Goal: Transaction & Acquisition: Purchase product/service

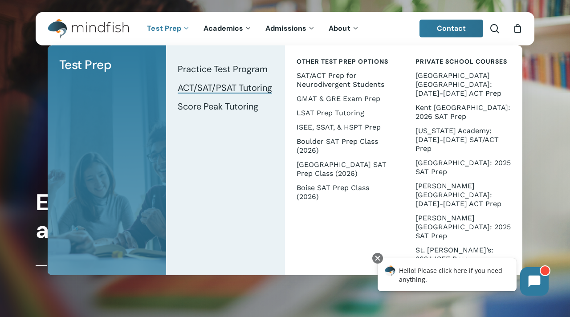
click at [193, 89] on span "ACT/SAT/PSAT Tutoring" at bounding box center [225, 88] width 94 height 12
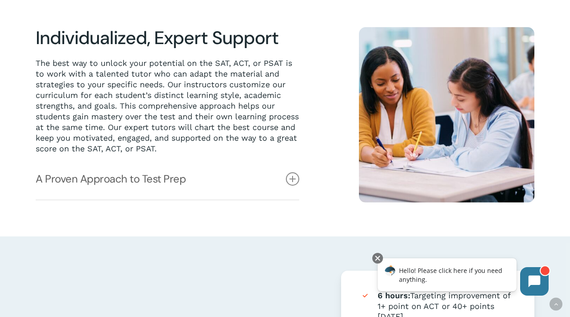
scroll to position [226, 0]
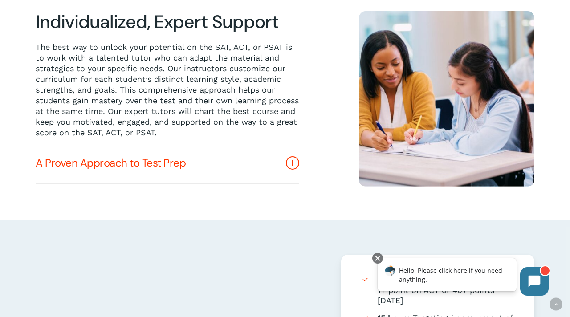
click at [291, 161] on icon at bounding box center [292, 162] width 13 height 13
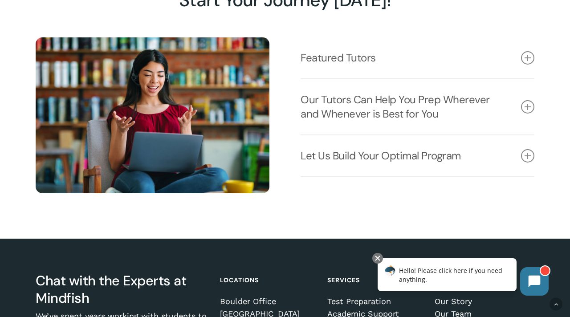
scroll to position [1174, 0]
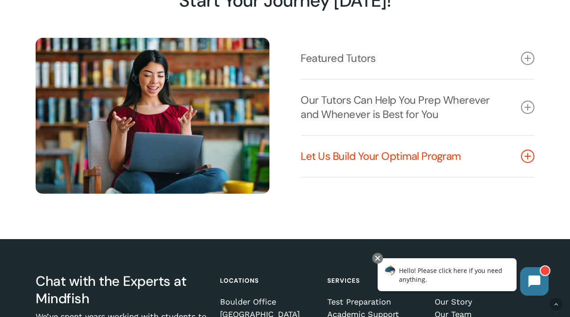
click at [528, 159] on icon at bounding box center [527, 155] width 13 height 13
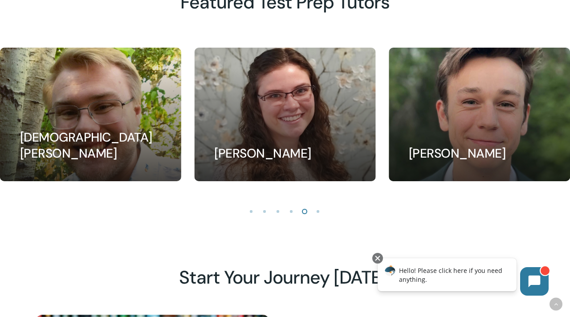
scroll to position [873, 0]
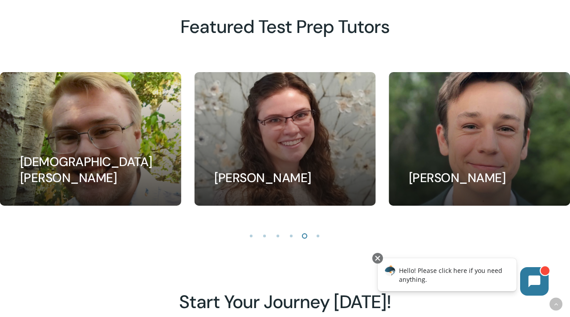
click at [318, 235] on li "Page dot 6" at bounding box center [317, 235] width 13 height 13
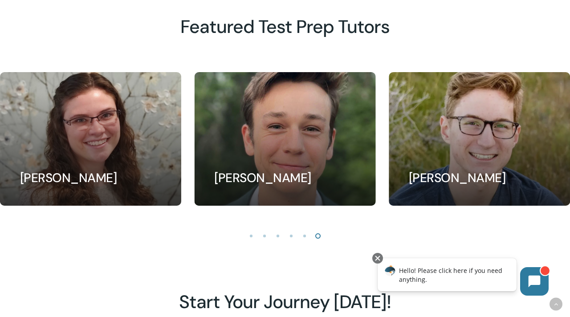
click at [254, 234] on li "Page dot 1" at bounding box center [251, 235] width 13 height 13
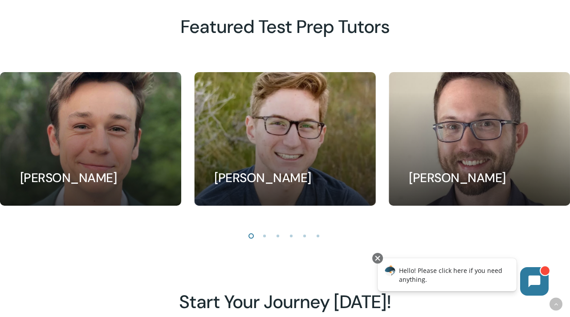
click at [254, 234] on li "Page dot 1" at bounding box center [251, 235] width 13 height 13
click at [267, 235] on li "Page dot 2" at bounding box center [264, 235] width 13 height 13
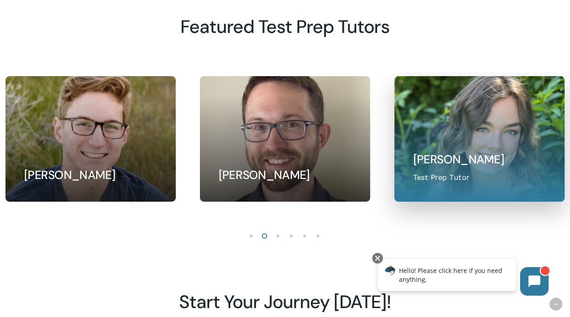
click at [452, 177] on link at bounding box center [478, 139] width 169 height 125
click at [497, 137] on link at bounding box center [478, 139] width 169 height 125
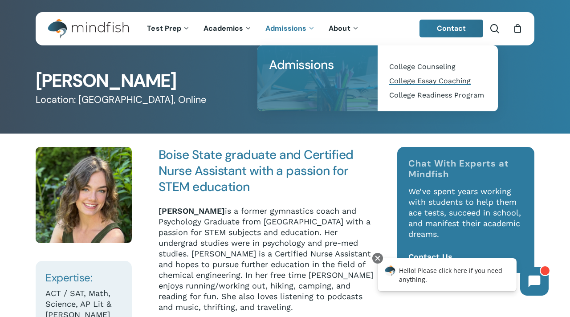
click at [408, 81] on span "College Essay Coaching" at bounding box center [429, 81] width 81 height 8
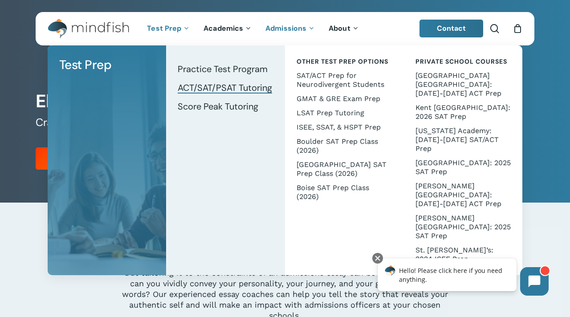
click at [209, 91] on span "ACT/SAT/PSAT Tutoring" at bounding box center [225, 88] width 94 height 12
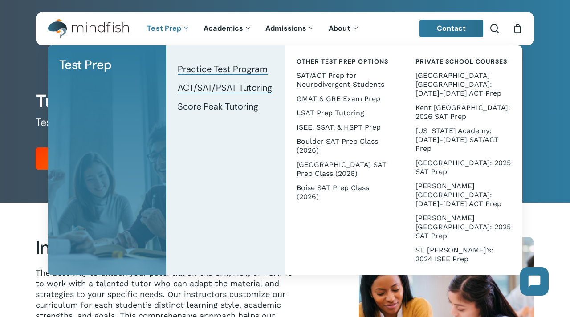
click at [201, 69] on span "Practice Test Program" at bounding box center [223, 69] width 90 height 12
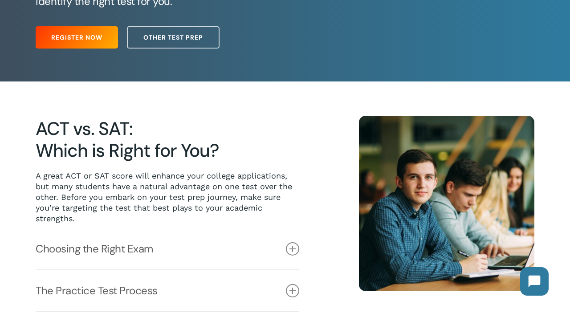
scroll to position [189, 0]
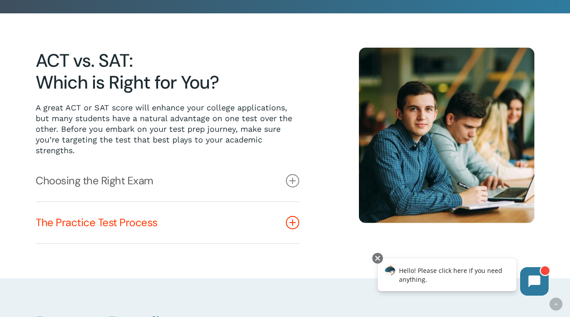
click at [290, 224] on icon at bounding box center [292, 222] width 13 height 13
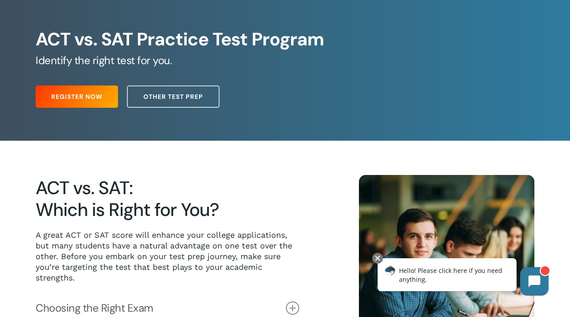
scroll to position [0, 0]
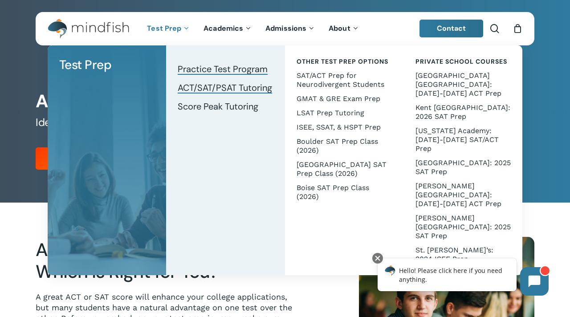
click at [206, 89] on span "ACT/SAT/PSAT Tutoring" at bounding box center [225, 88] width 94 height 12
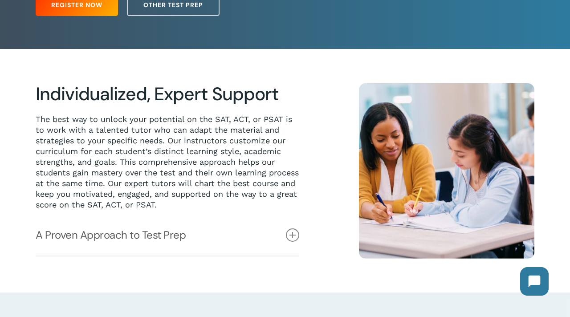
scroll to position [163, 0]
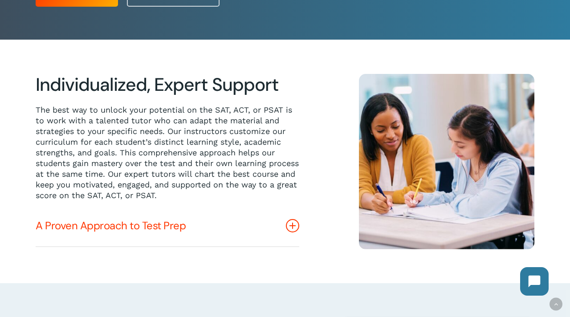
click at [295, 227] on icon at bounding box center [292, 225] width 13 height 13
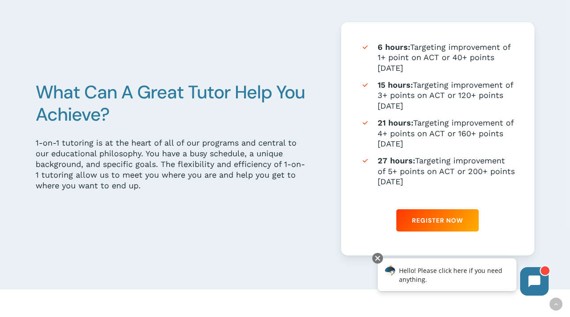
scroll to position [567, 0]
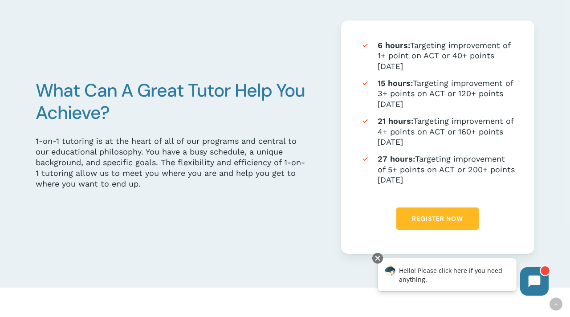
click at [438, 223] on link "Register Now" at bounding box center [437, 218] width 82 height 22
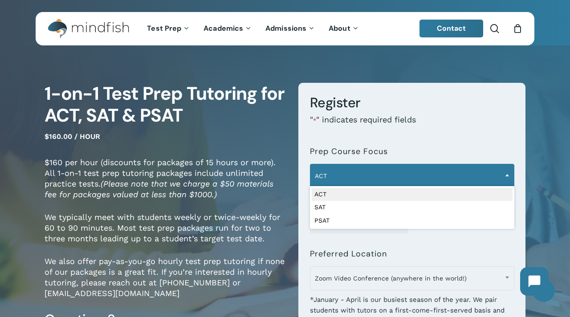
click at [505, 176] on b at bounding box center [507, 175] width 4 height 2
select select "***"
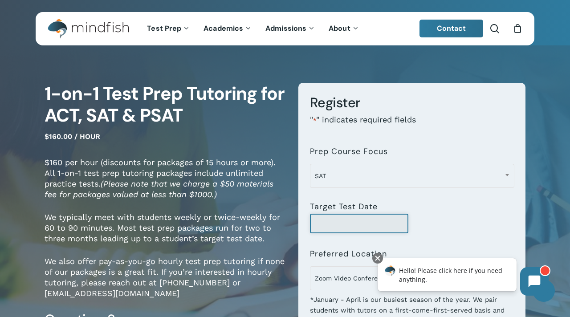
click at [338, 227] on input "Target Test Date" at bounding box center [359, 224] width 99 height 20
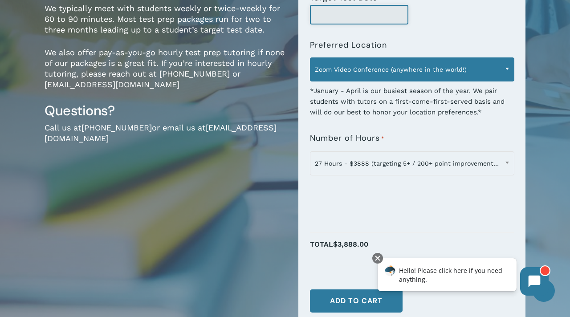
scroll to position [209, 0]
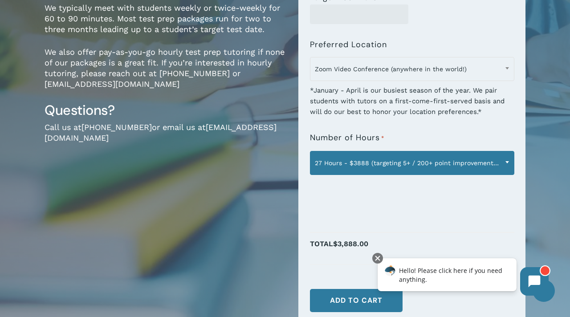
click at [499, 161] on span "27 Hours - $3888 (targeting 5+ / 200+ point improvement on ACT / SAT; reg. $432…" at bounding box center [411, 162] width 203 height 19
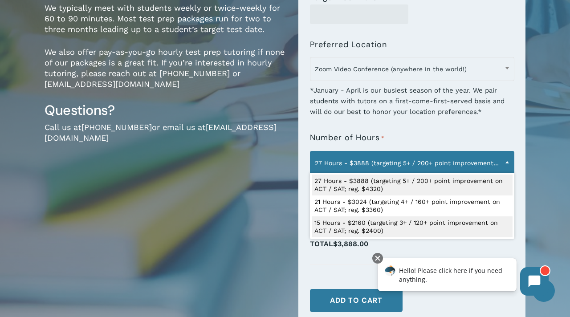
select select "**********"
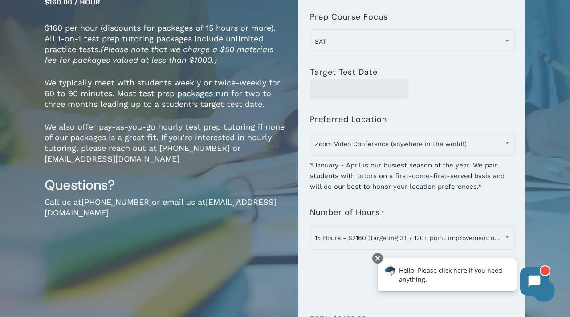
scroll to position [134, 0]
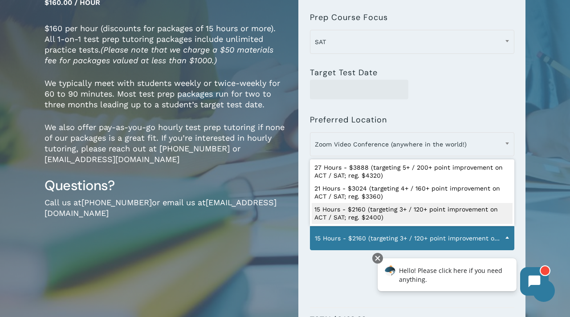
click at [507, 242] on span at bounding box center [506, 237] width 13 height 22
